Goal: Find specific page/section: Find specific page/section

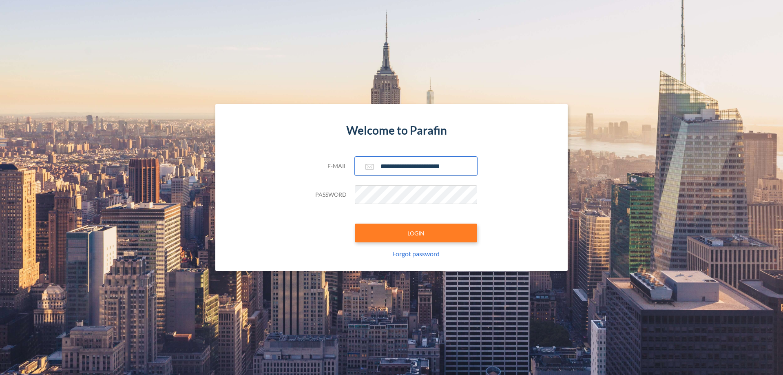
type input "**********"
click at [416, 233] on button "LOGIN" at bounding box center [416, 232] width 122 height 19
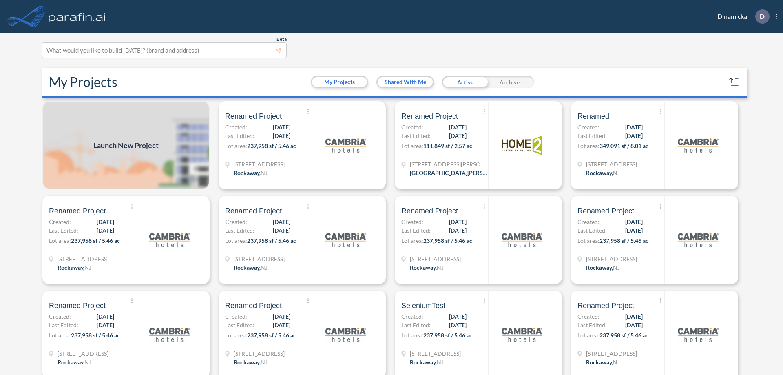
scroll to position [2, 0]
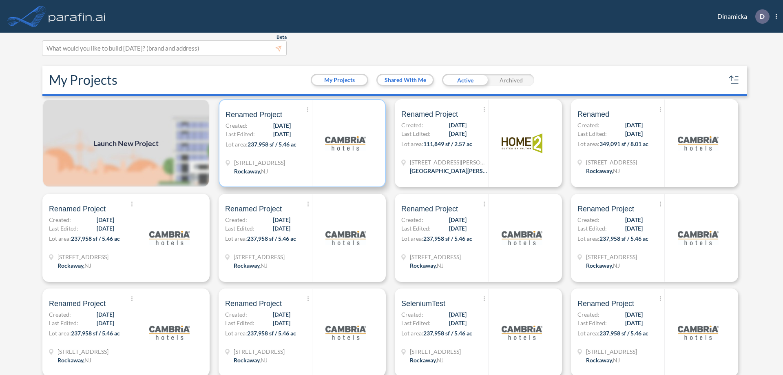
click at [300, 143] on p "Lot area: 237,958 sf / 5.46 ac" at bounding box center [268, 146] width 86 height 12
